Goal: Task Accomplishment & Management: Use online tool/utility

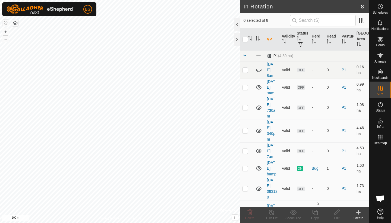
click at [360, 216] on div "Create" at bounding box center [359, 217] width 22 height 5
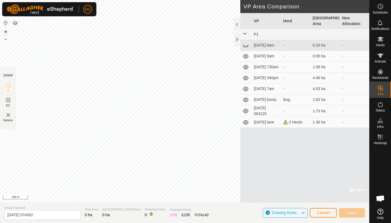
click at [7, 32] on button "+" at bounding box center [5, 32] width 7 height 7
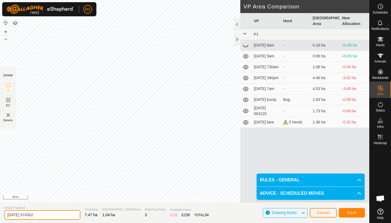
click at [44, 212] on input "[DATE] 074302" at bounding box center [42, 215] width 76 height 10
click at [44, 214] on input "[DATE] 074302" at bounding box center [42, 215] width 76 height 10
type input "[DATE] move2"
click at [349, 212] on span "Save" at bounding box center [351, 212] width 9 height 4
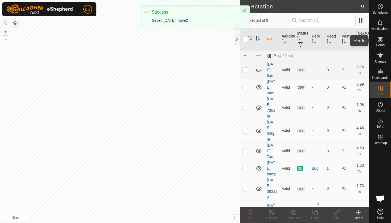
click at [380, 40] on icon at bounding box center [380, 39] width 6 height 5
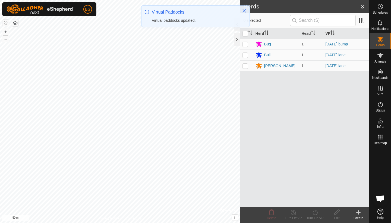
click at [247, 55] on p-checkbox at bounding box center [245, 55] width 5 height 4
checkbox input "true"
click at [246, 66] on p-checkbox at bounding box center [245, 66] width 5 height 4
checkbox input "true"
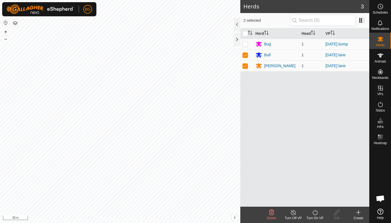
click at [316, 215] on icon at bounding box center [315, 211] width 5 height 5
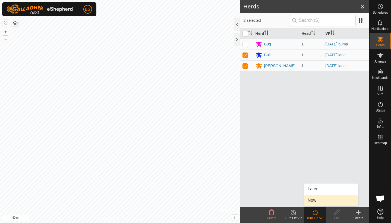
click at [318, 202] on link "Now" at bounding box center [331, 200] width 54 height 11
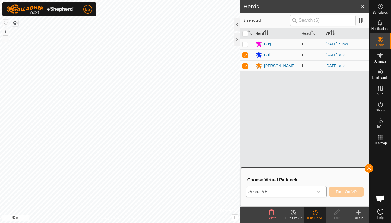
click at [320, 192] on icon "dropdown trigger" at bounding box center [319, 191] width 4 height 4
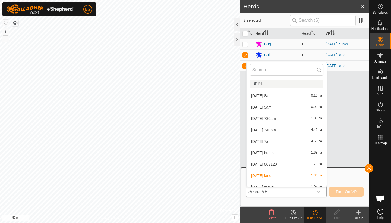
scroll to position [6, 0]
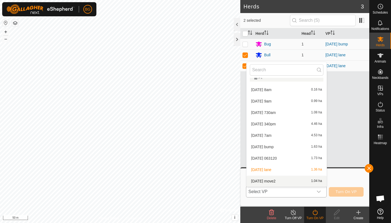
click at [281, 180] on li "[DATE] move2 1.04 ha" at bounding box center [287, 180] width 80 height 11
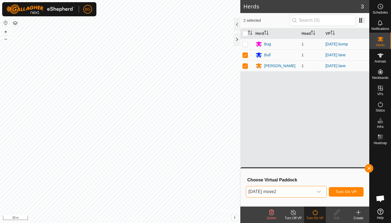
click at [343, 191] on span "Turn On VP" at bounding box center [346, 191] width 21 height 4
